Goal: Navigation & Orientation: Find specific page/section

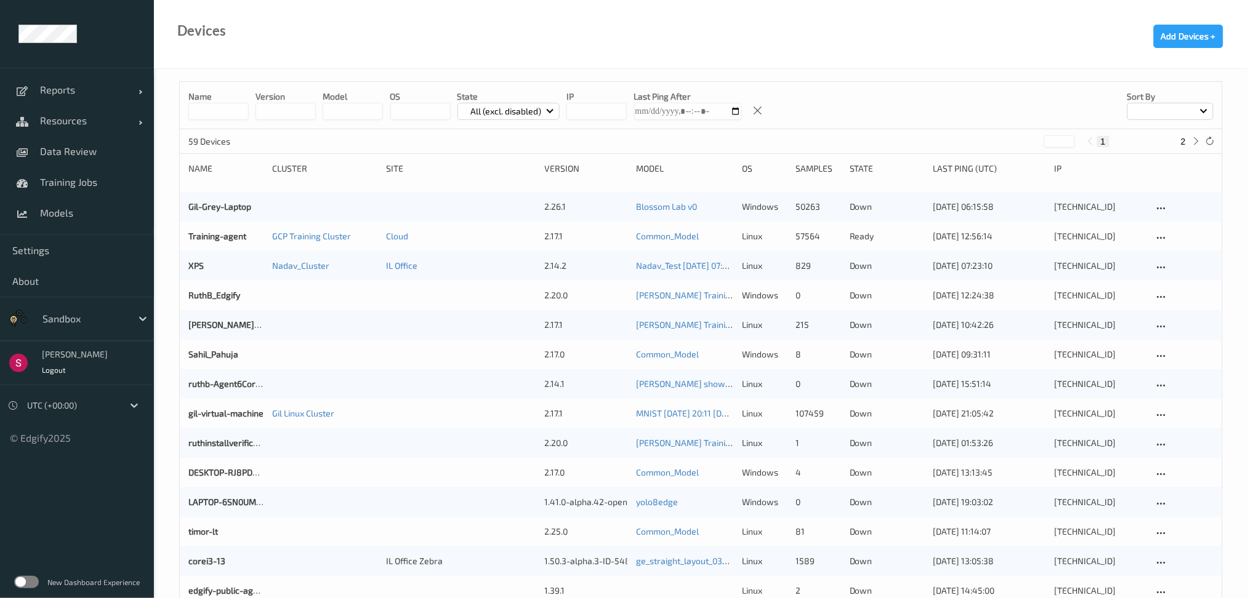
click at [34, 580] on label at bounding box center [26, 582] width 25 height 12
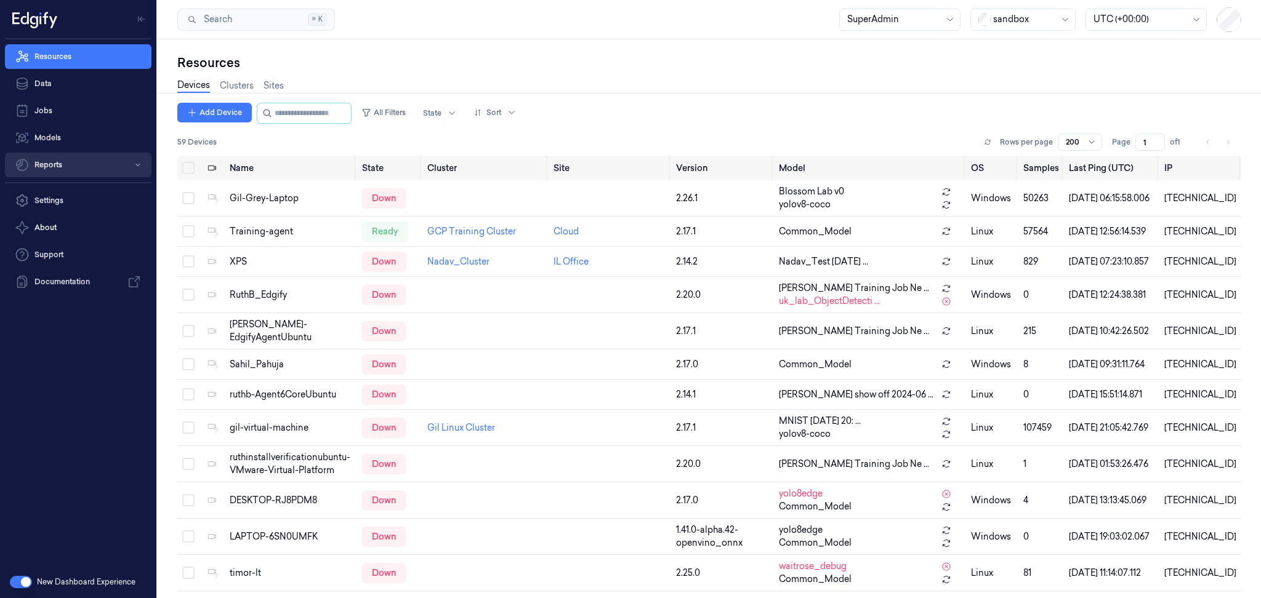
click at [57, 166] on button "Reports" at bounding box center [78, 165] width 147 height 25
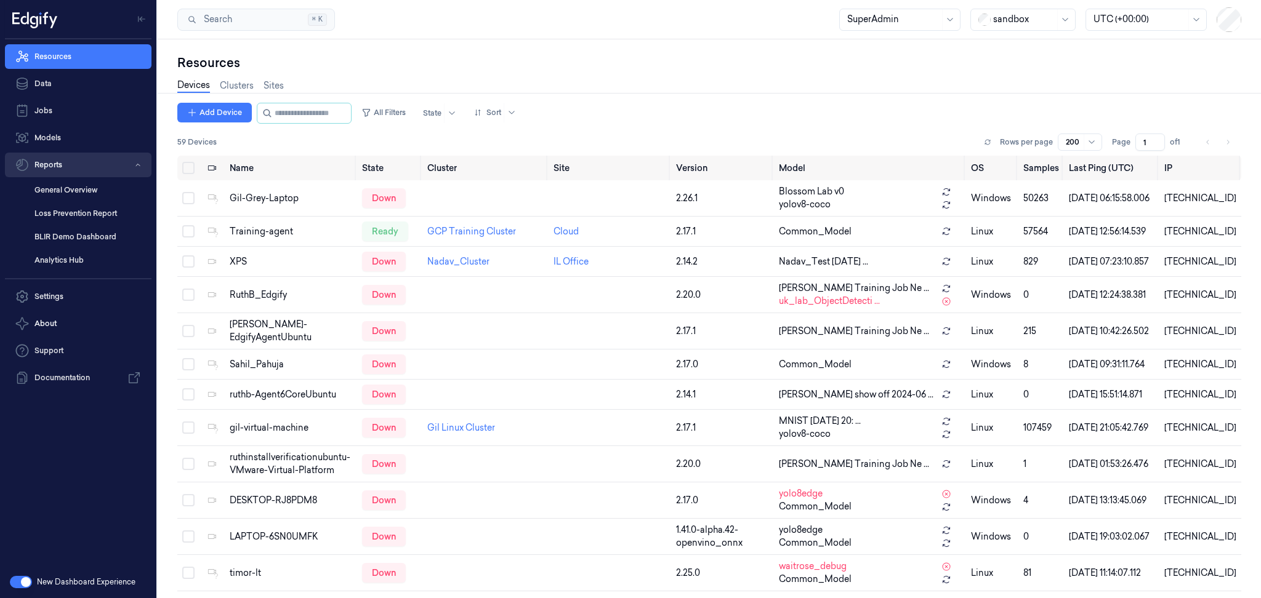
click at [80, 193] on link "General Overview" at bounding box center [88, 190] width 127 height 21
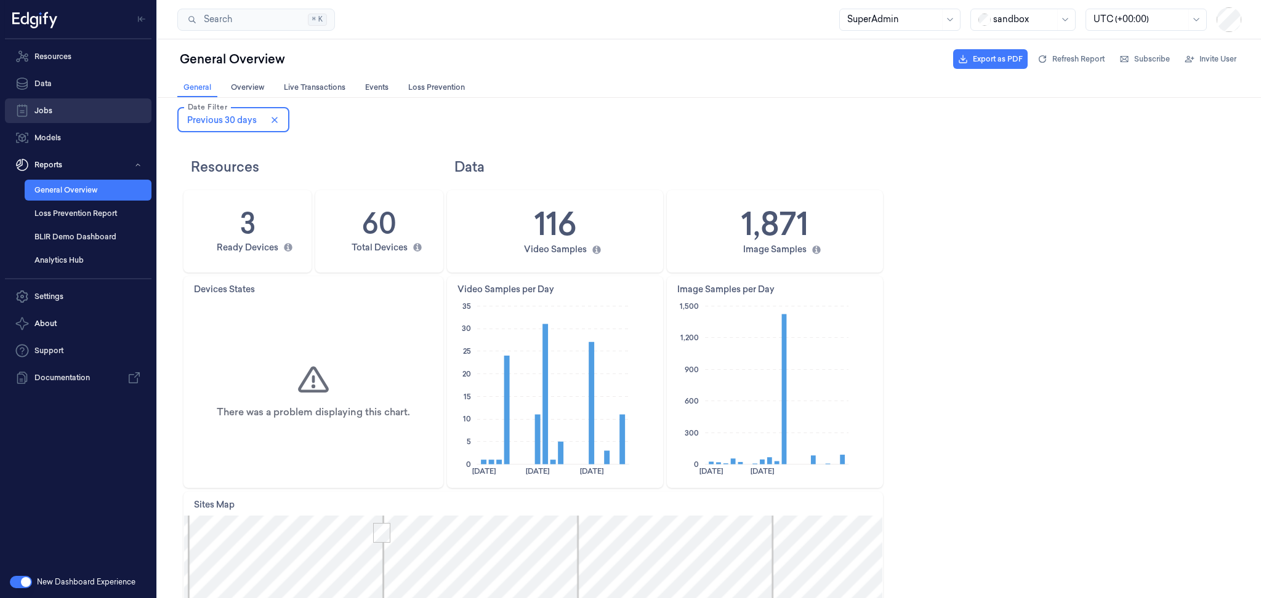
click at [76, 119] on link "Jobs" at bounding box center [78, 110] width 147 height 25
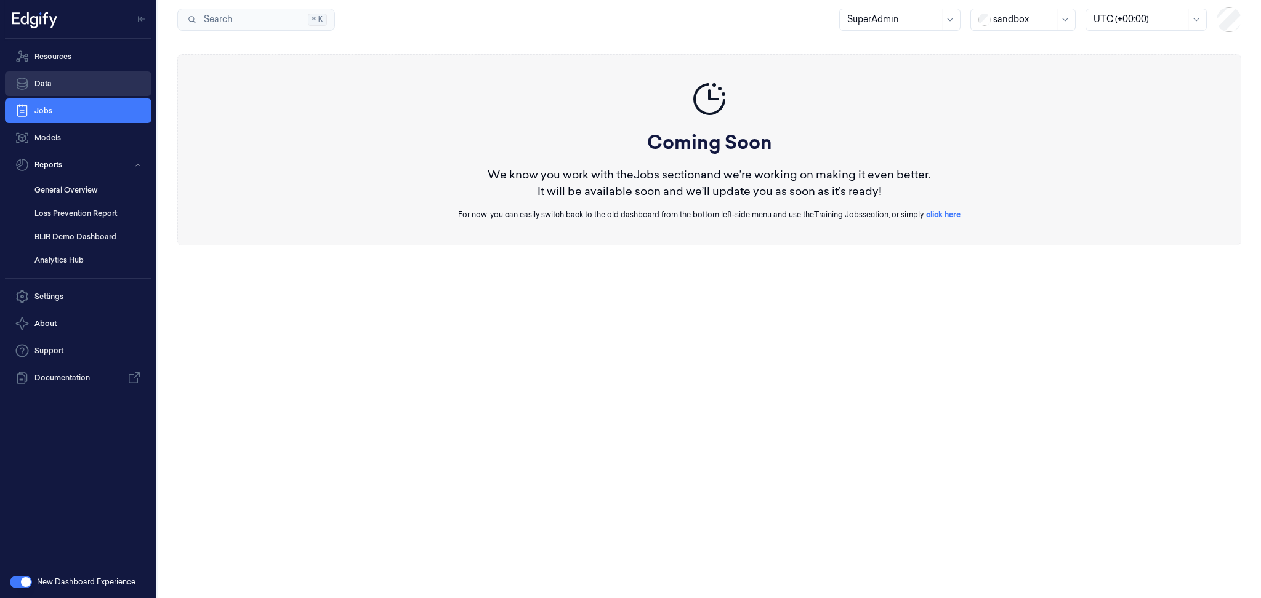
click at [68, 90] on link "Data" at bounding box center [78, 83] width 147 height 25
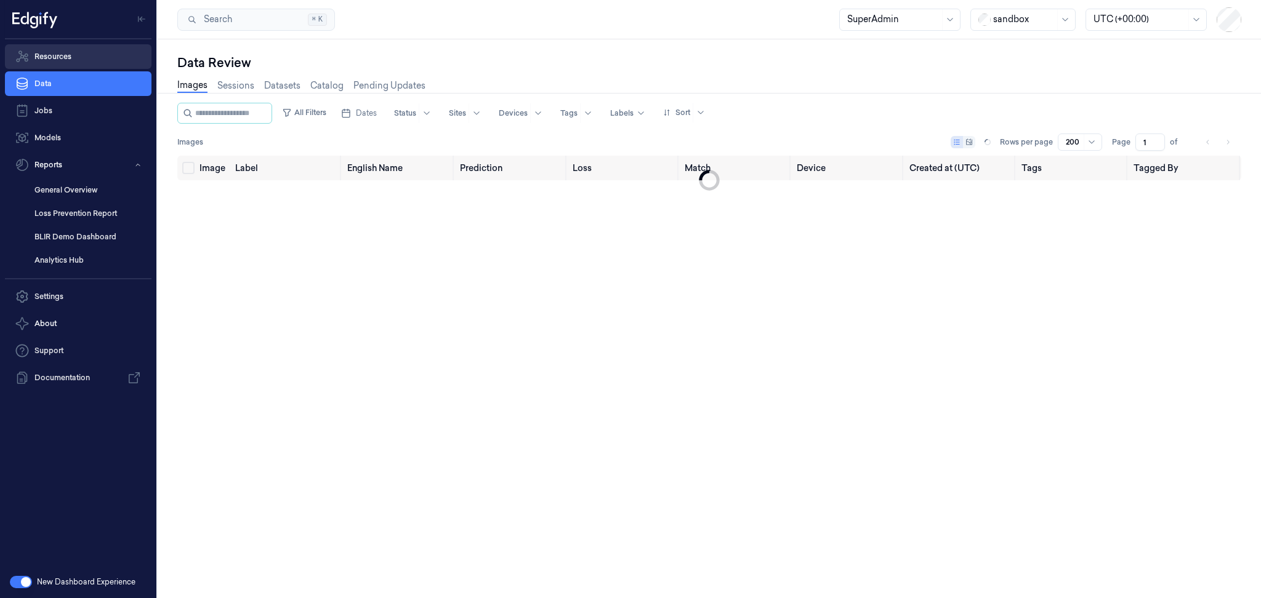
click at [79, 50] on link "Resources" at bounding box center [78, 56] width 147 height 25
